Goal: Complete application form: Complete application form

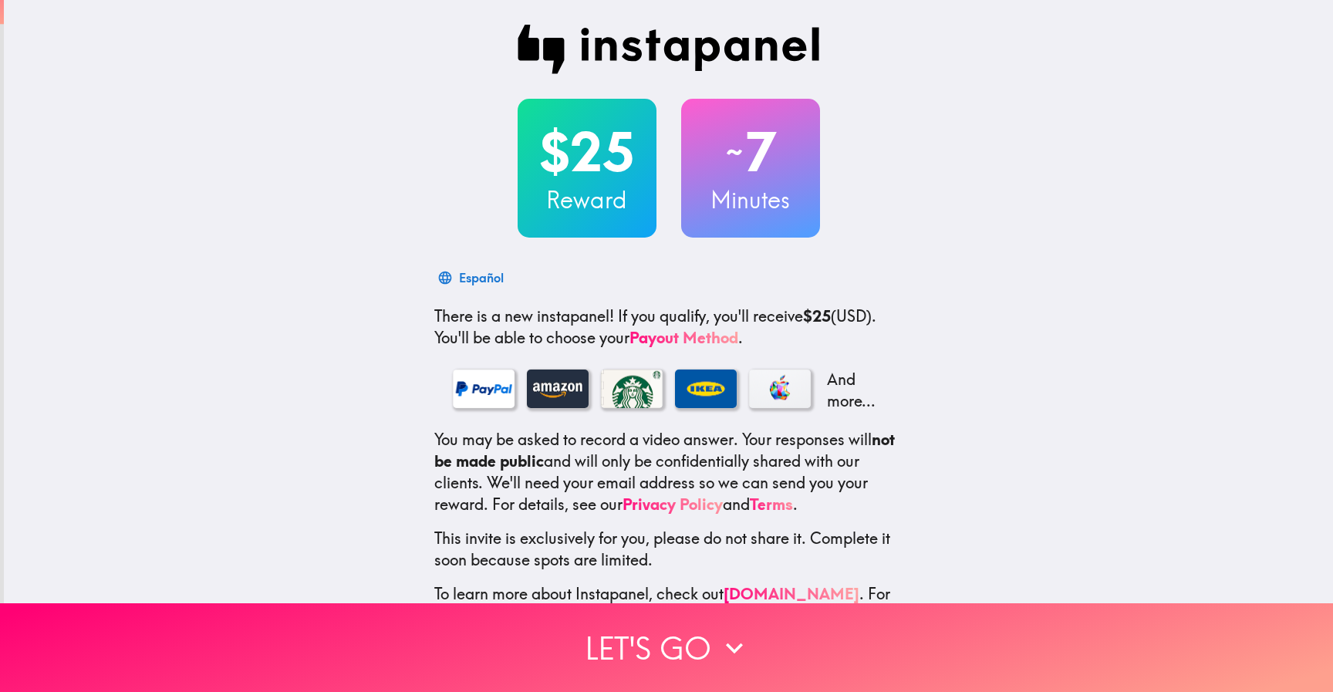
scroll to position [48, 0]
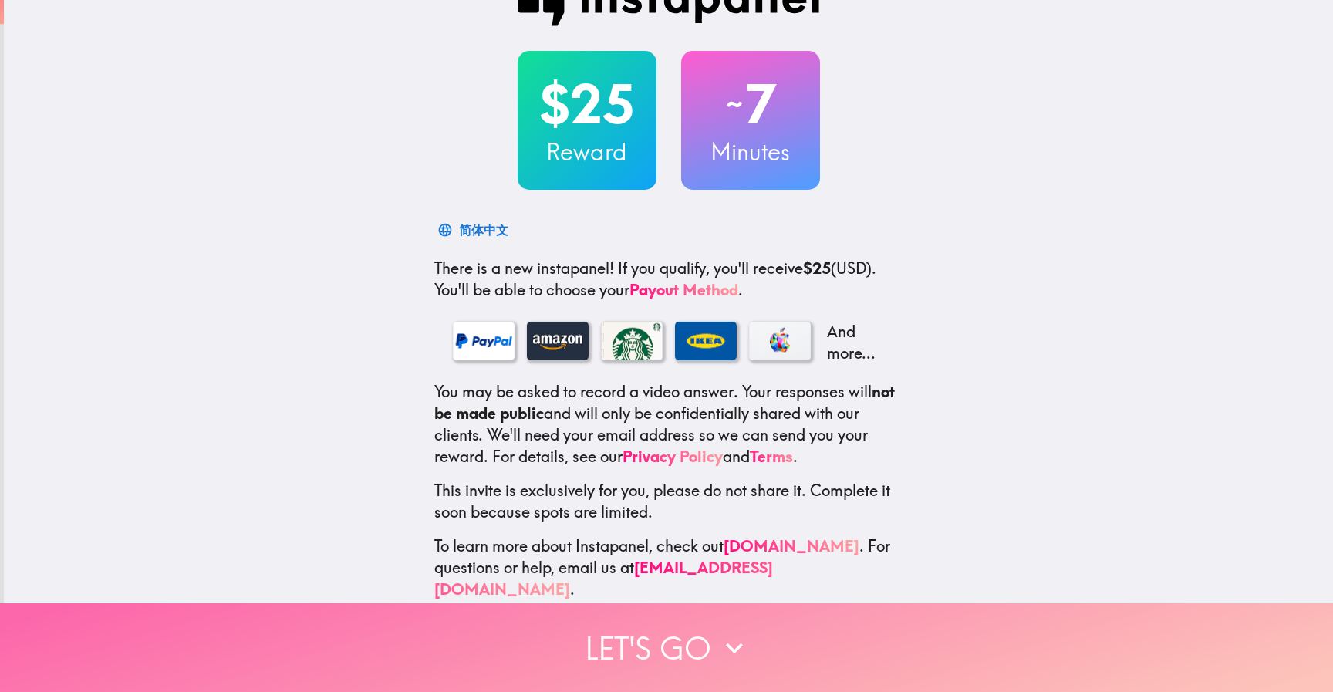
click at [731, 650] on icon "button" at bounding box center [734, 648] width 34 height 34
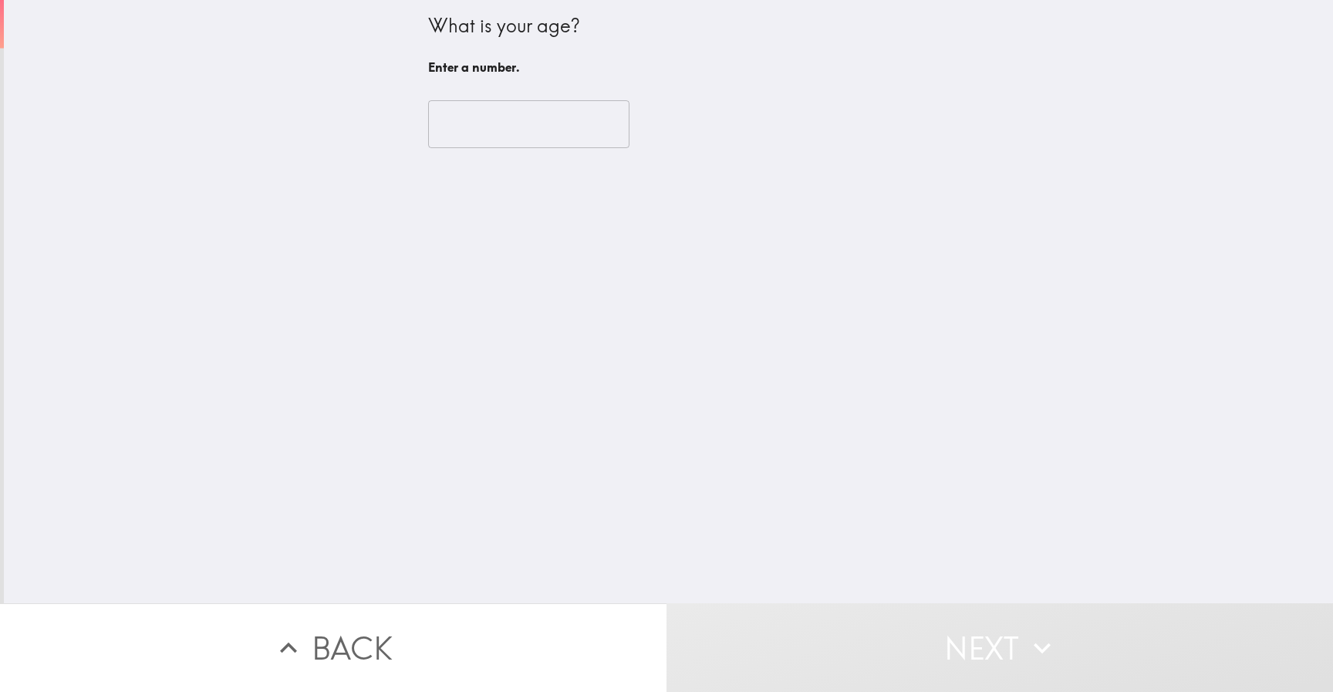
click at [485, 116] on input "number" at bounding box center [528, 124] width 201 height 48
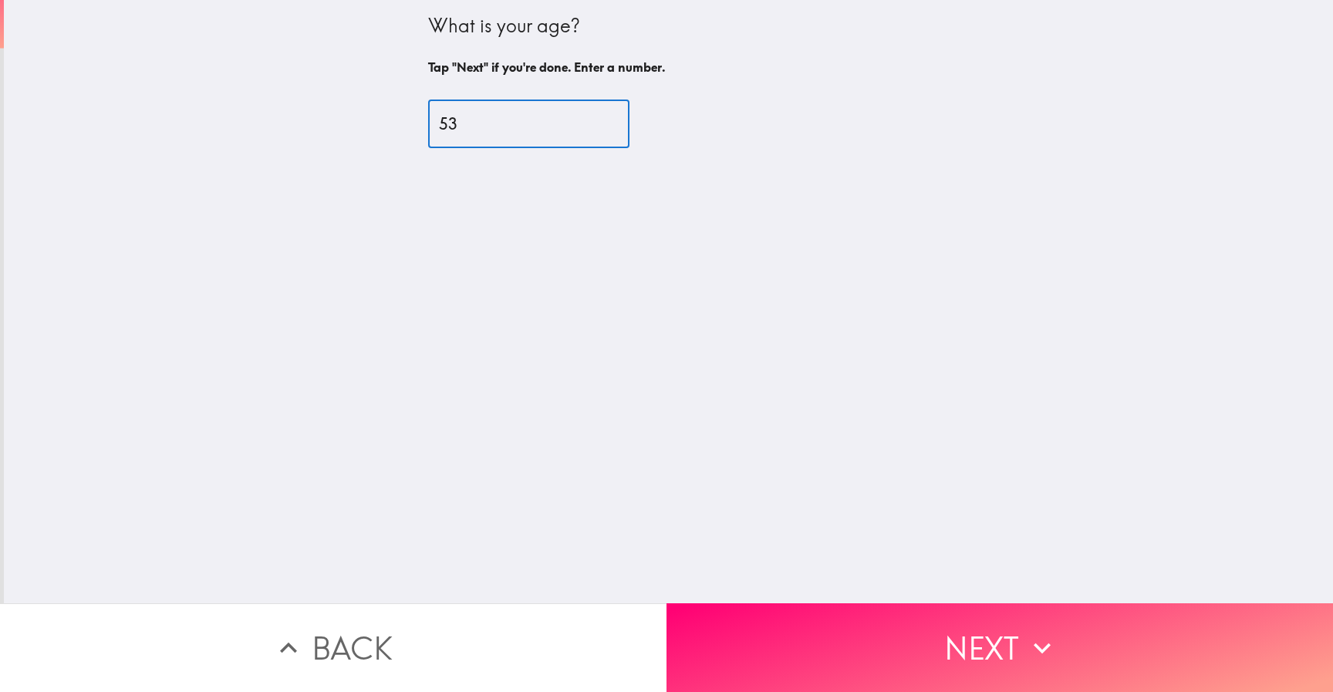
type input "53"
click at [1031, 639] on icon "button" at bounding box center [1042, 648] width 34 height 34
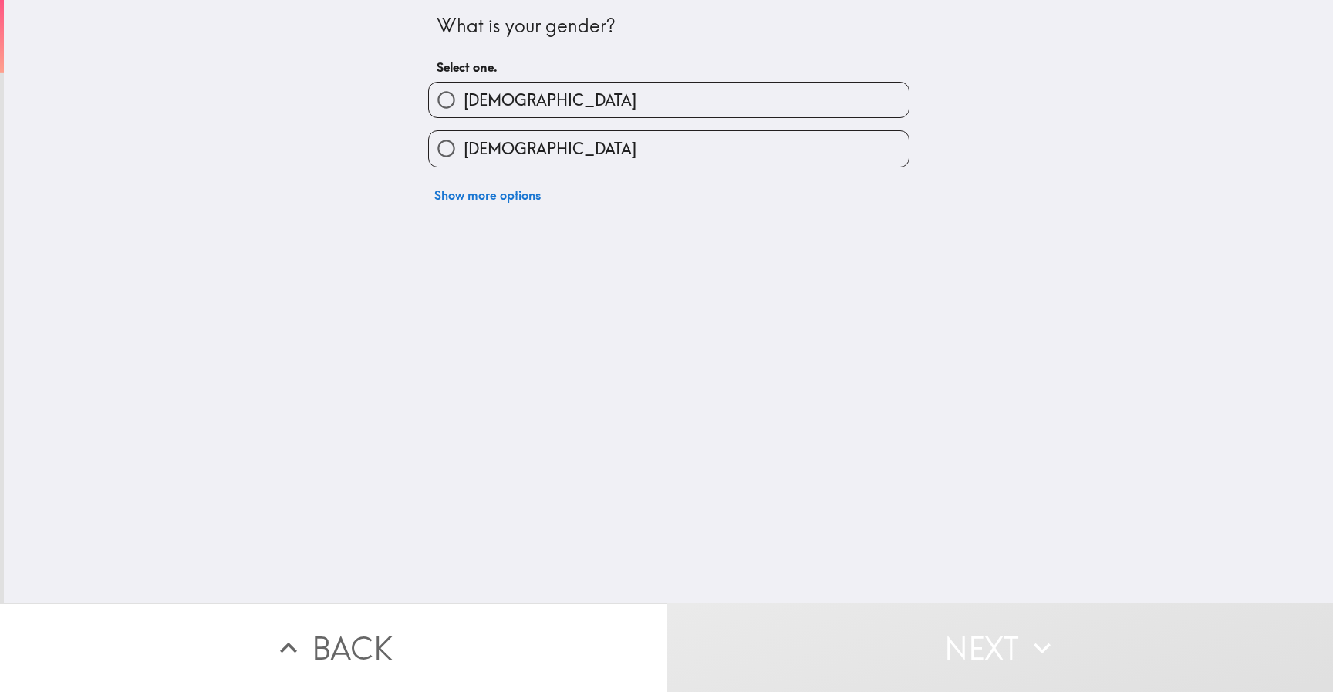
click at [446, 104] on input "[DEMOGRAPHIC_DATA]" at bounding box center [446, 100] width 35 height 35
radio input "true"
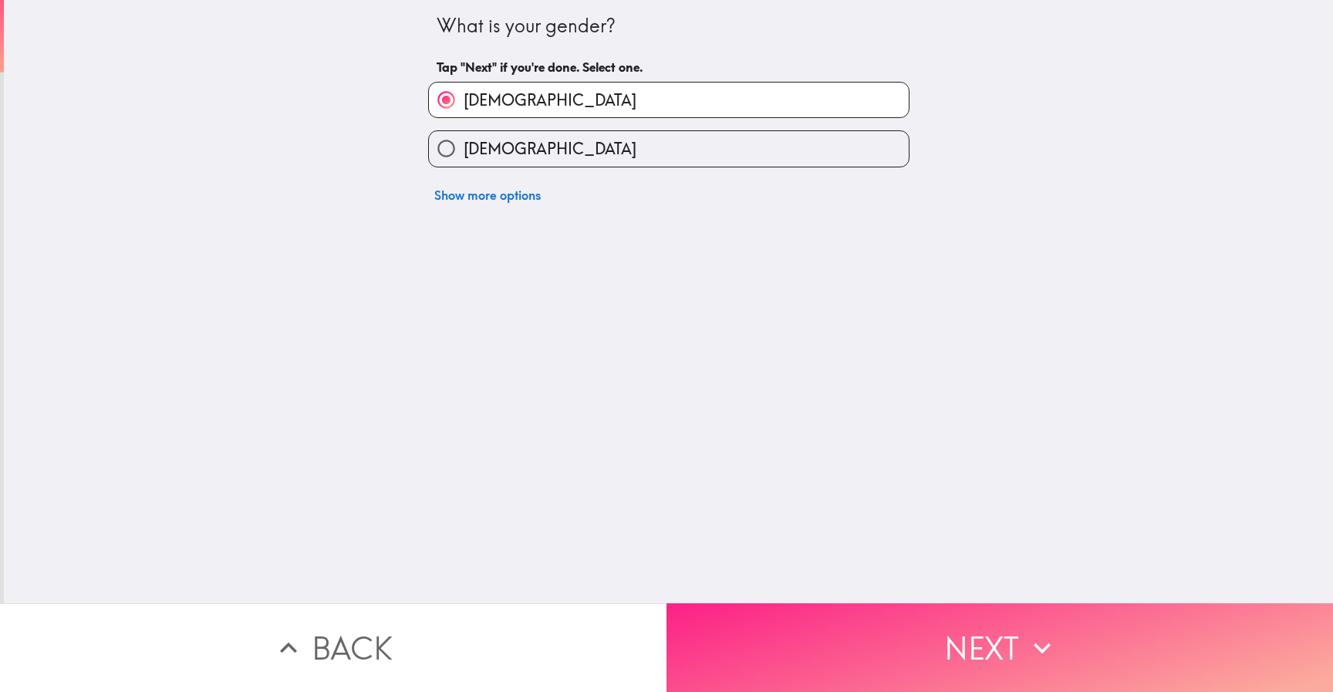
click at [1000, 636] on button "Next" at bounding box center [999, 647] width 666 height 89
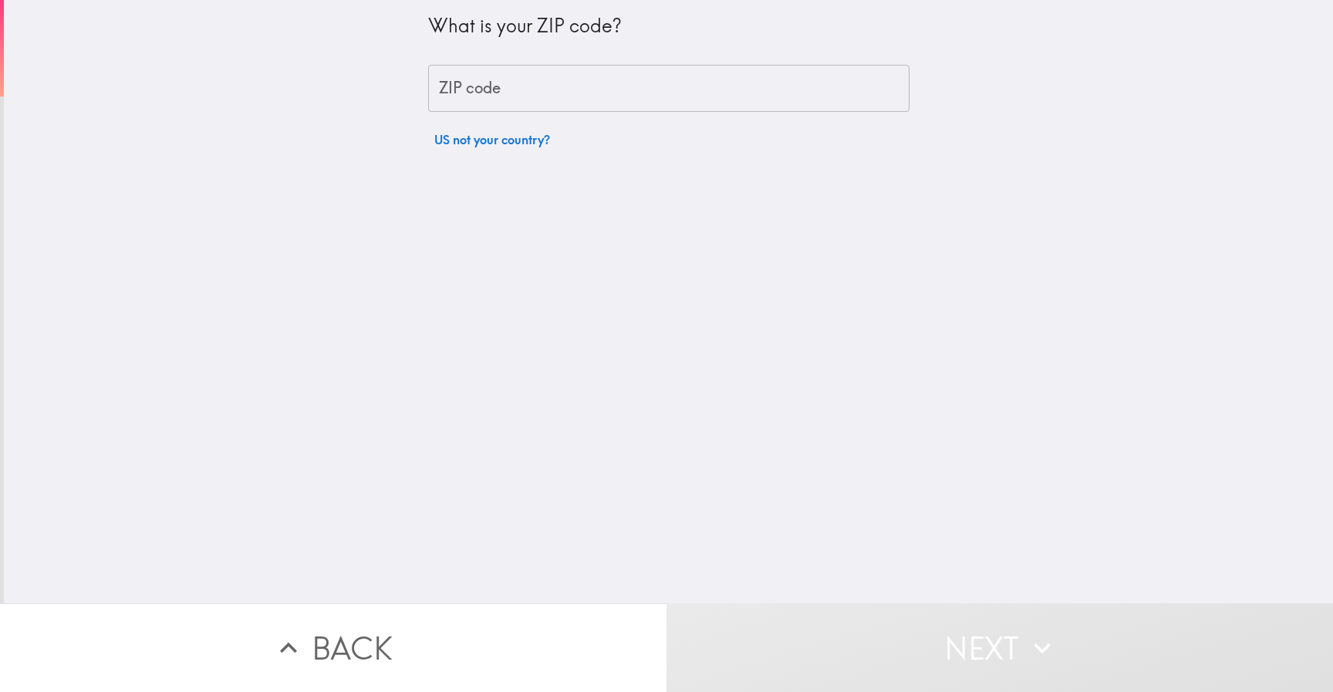
click at [504, 87] on input "ZIP code" at bounding box center [668, 89] width 481 height 48
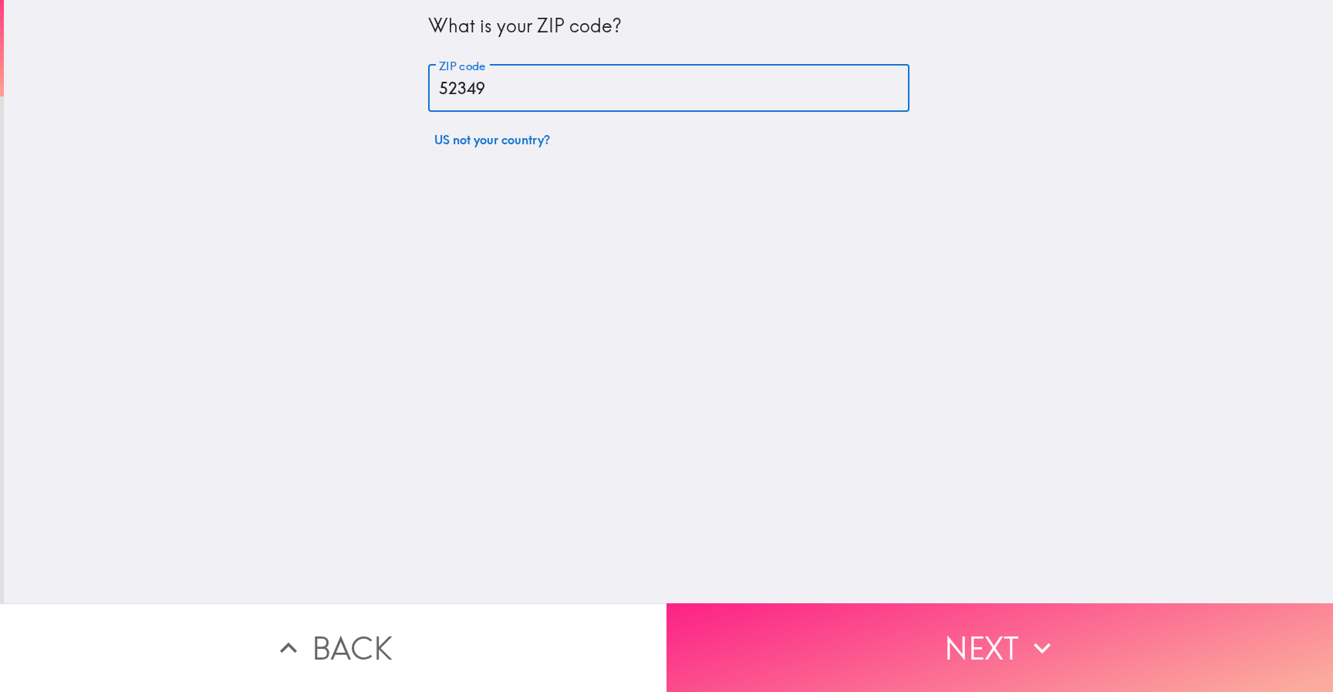
type input "52349"
click at [892, 631] on button "Next" at bounding box center [999, 647] width 666 height 89
